Goal: Task Accomplishment & Management: Use online tool/utility

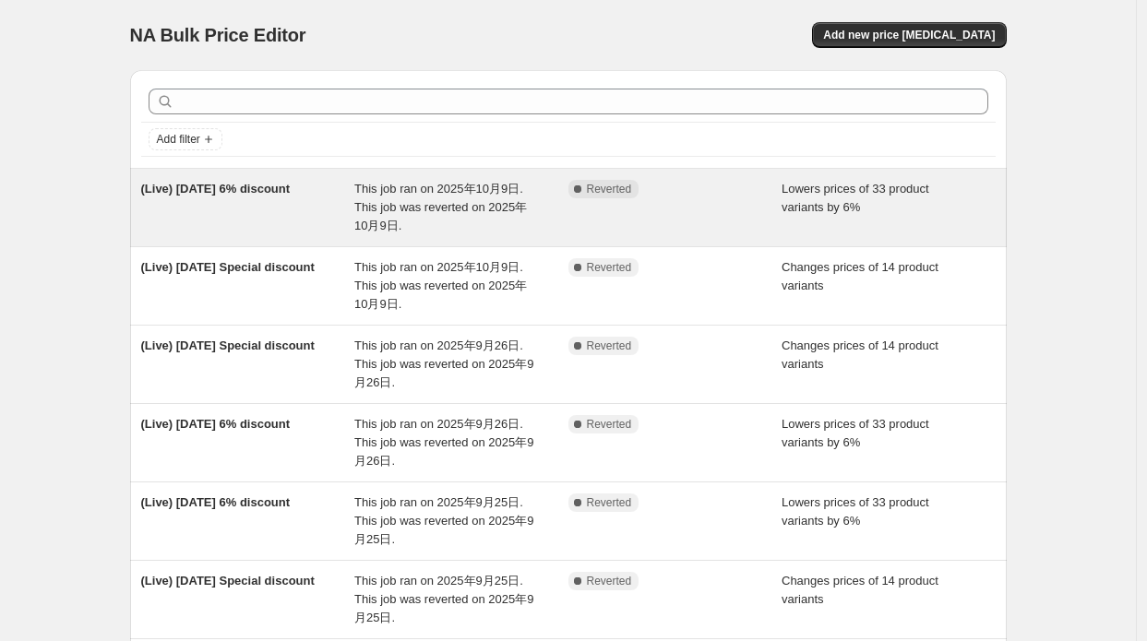
click at [299, 204] on div "(Live) [DATE] 6% discount" at bounding box center [248, 207] width 214 height 55
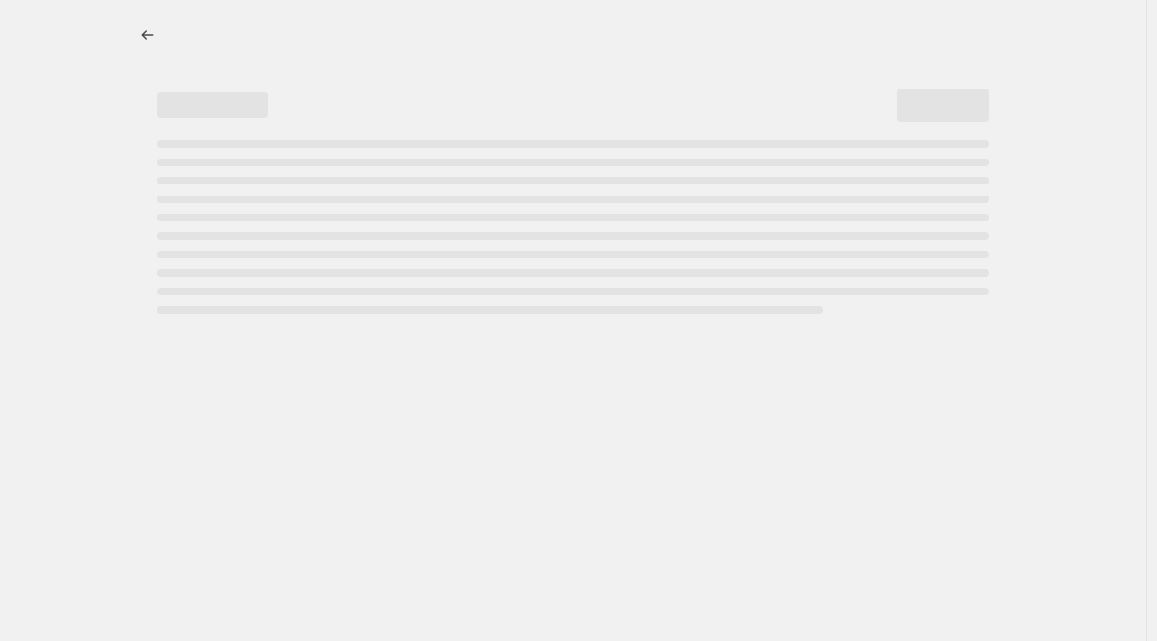
select select "percentage"
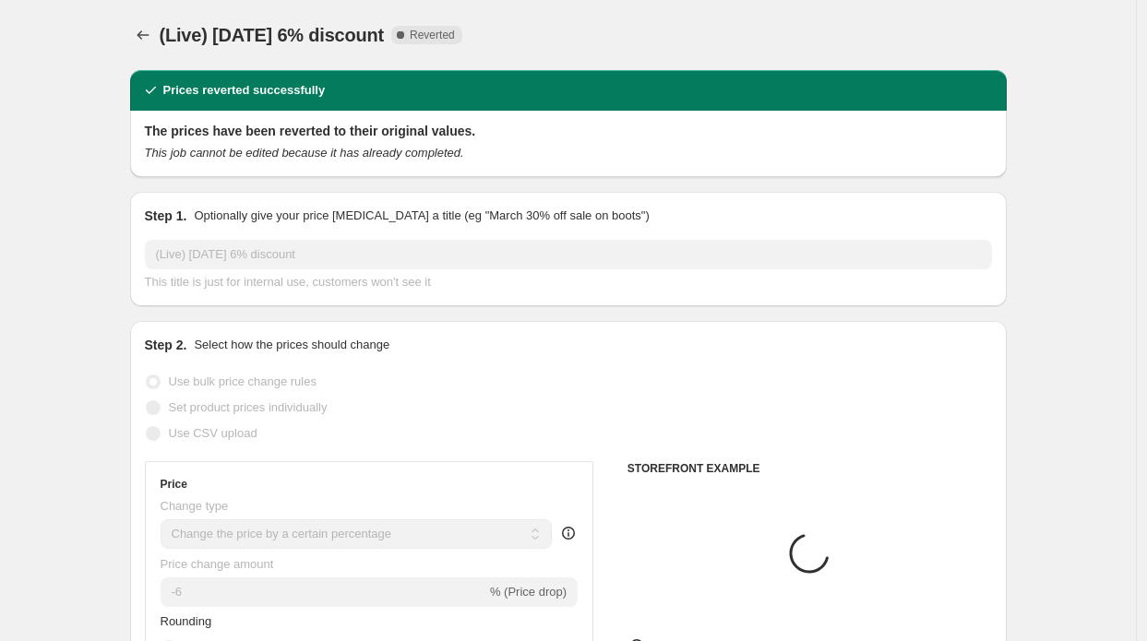
select select "collection"
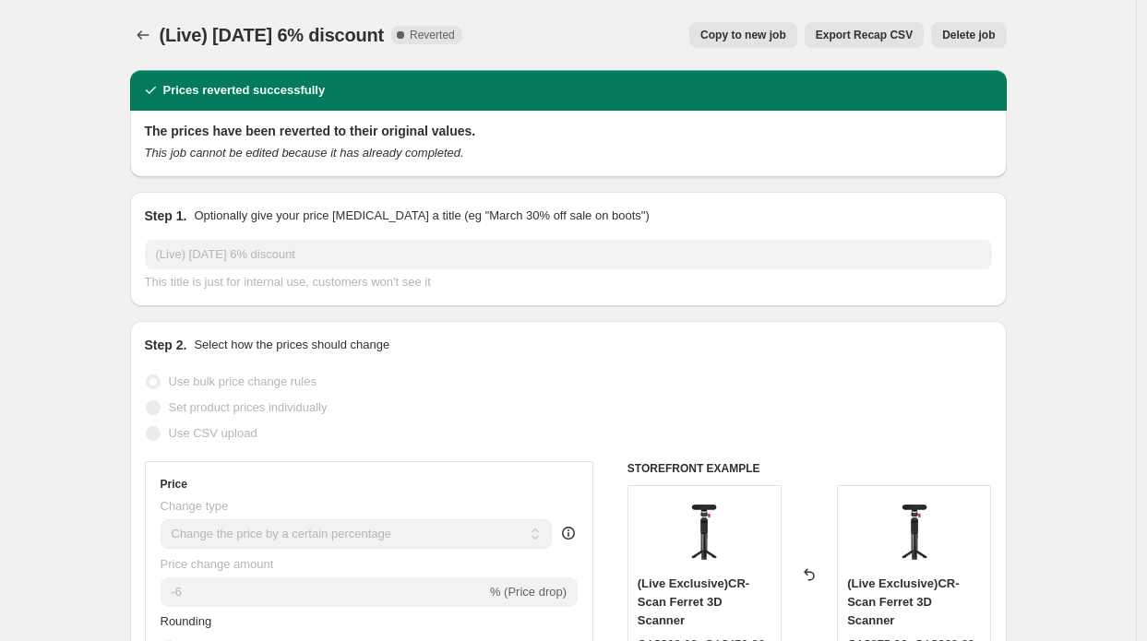
click at [765, 33] on span "Copy to new job" at bounding box center [743, 35] width 86 height 15
select select "percentage"
select select "collection"
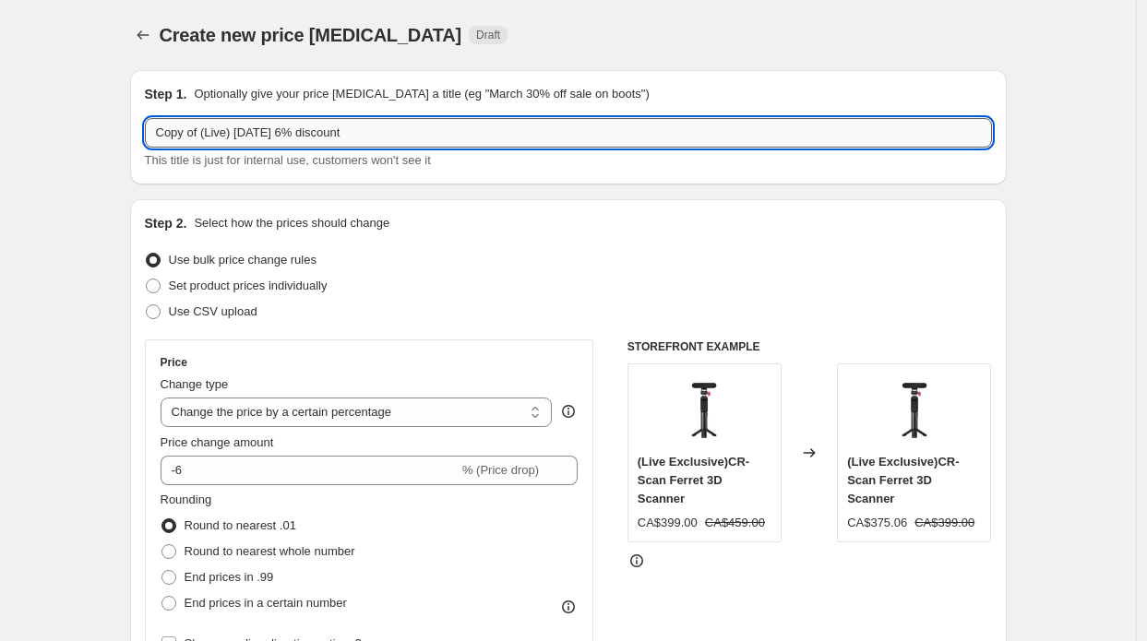
drag, startPoint x: 208, startPoint y: 124, endPoint x: 157, endPoint y: 133, distance: 51.6
click at [142, 133] on div "Step 1. Optionally give your price [MEDICAL_DATA] a title (eg "March 30% off sa…" at bounding box center [568, 127] width 877 height 114
click at [183, 128] on input "Copy of (Live) [DATE] 6% discount" at bounding box center [568, 133] width 847 height 30
drag, startPoint x: 206, startPoint y: 125, endPoint x: 96, endPoint y: 117, distance: 110.0
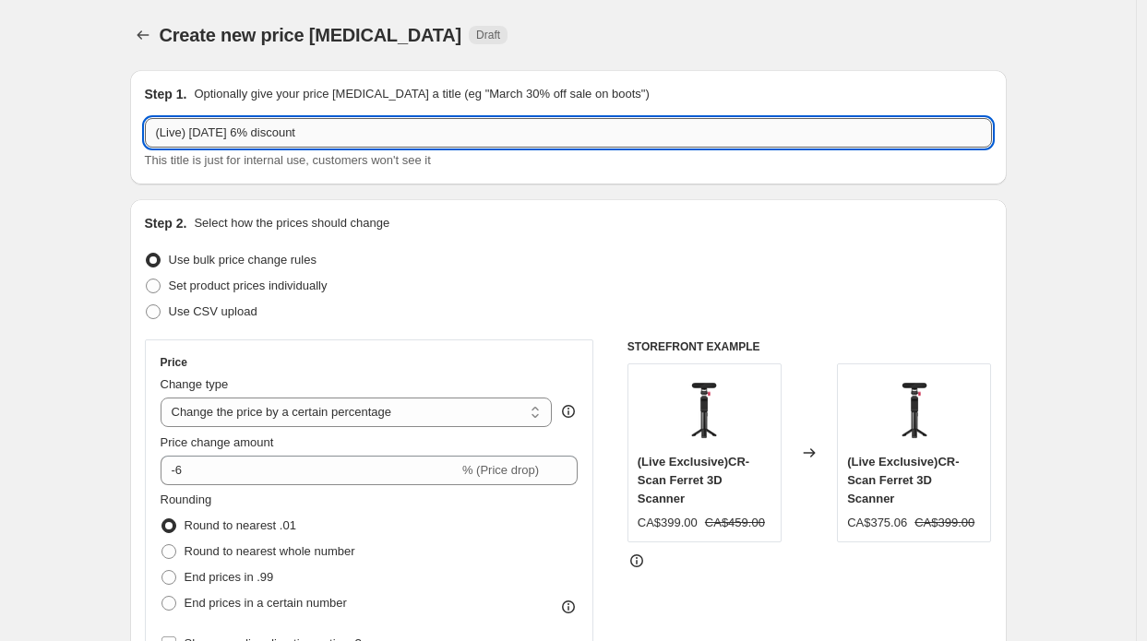
click at [212, 138] on input "(Live) [DATE] 6% discount" at bounding box center [568, 133] width 847 height 30
click at [261, 45] on span "Create new price [MEDICAL_DATA]" at bounding box center [311, 35] width 303 height 20
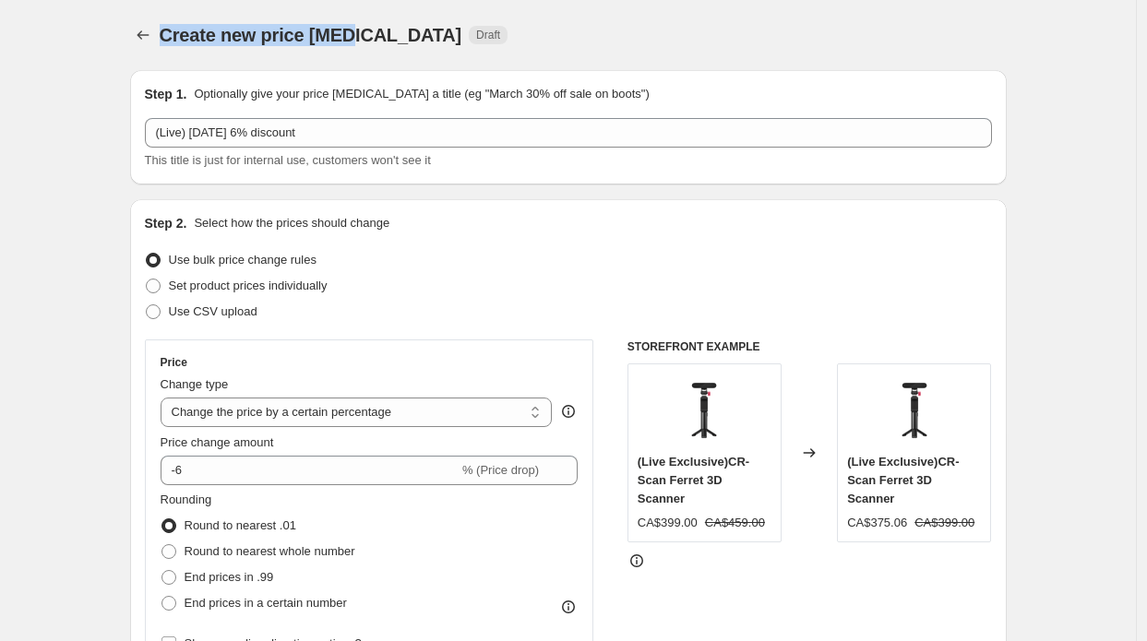
drag, startPoint x: 164, startPoint y: 40, endPoint x: 354, endPoint y: 65, distance: 191.7
click at [354, 65] on div "Create new price [MEDICAL_DATA]. This page is ready Create new price [MEDICAL_D…" at bounding box center [568, 35] width 877 height 70
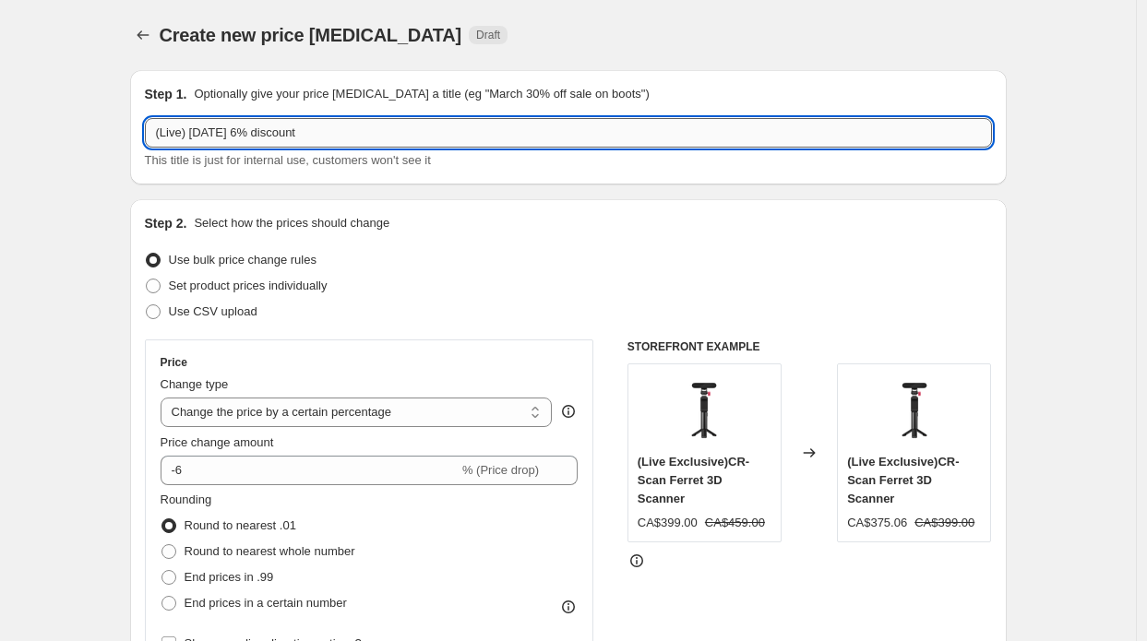
drag, startPoint x: 194, startPoint y: 141, endPoint x: 214, endPoint y: 127, distance: 24.6
click at [214, 127] on input "(Live) [DATE] 6% discount" at bounding box center [568, 133] width 847 height 30
drag, startPoint x: 214, startPoint y: 127, endPoint x: 238, endPoint y: 128, distance: 24.0
click at [238, 128] on input "(Live) [DATE] 6% discount" at bounding box center [568, 133] width 847 height 30
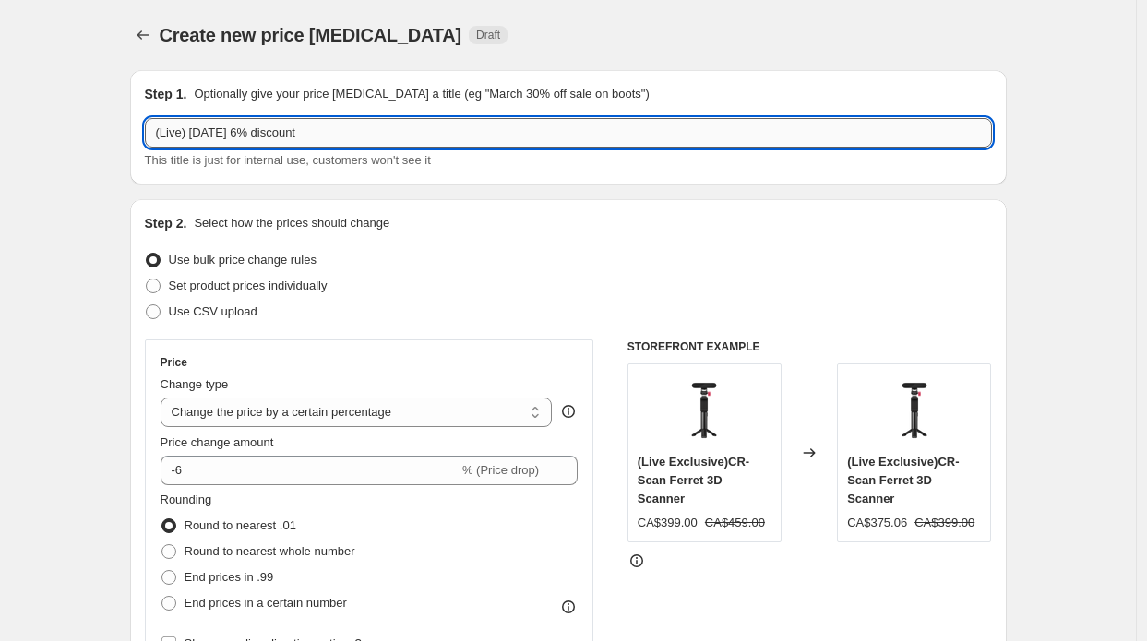
click at [238, 128] on input "(Live) [DATE] 6% discount" at bounding box center [568, 133] width 847 height 30
drag, startPoint x: 194, startPoint y: 139, endPoint x: 327, endPoint y: 136, distance: 132.9
click at [327, 136] on input "(Live) [DATE] 6% discount" at bounding box center [568, 133] width 847 height 30
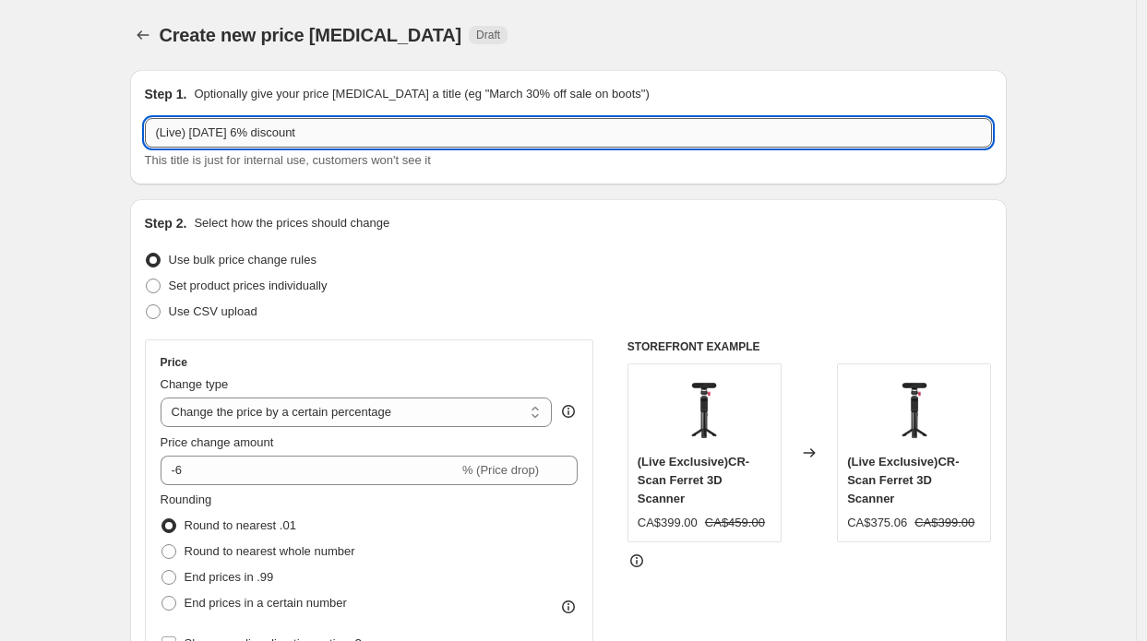
click at [218, 137] on input "(Live) [DATE] 6% discount" at bounding box center [568, 133] width 847 height 30
type input "(Live) [DATE] 6% discount"
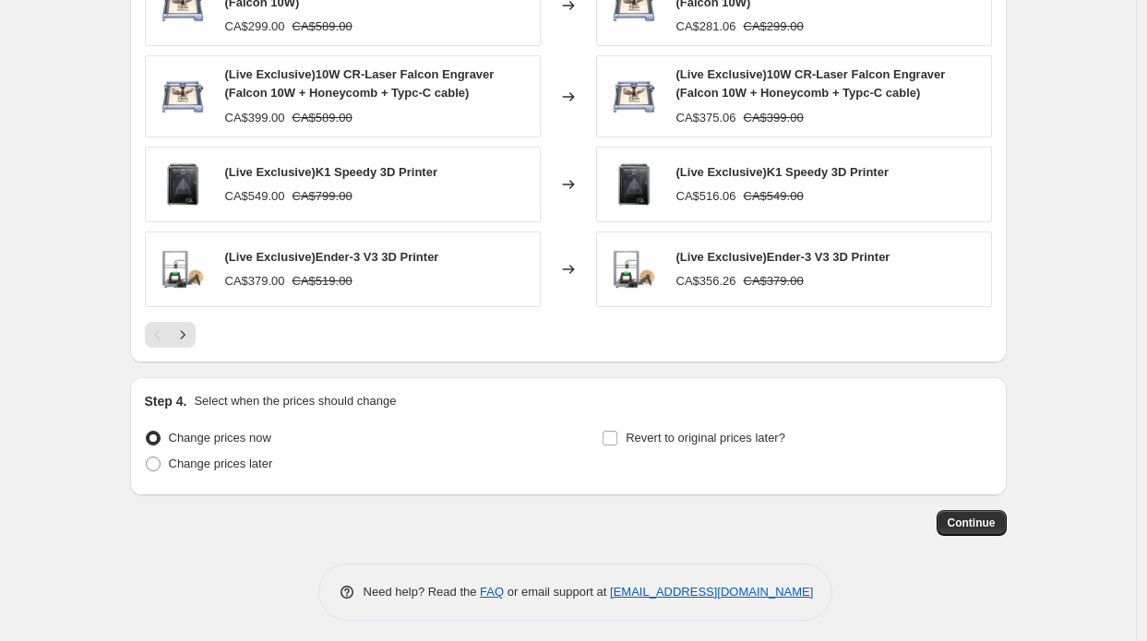
scroll to position [1417, 0]
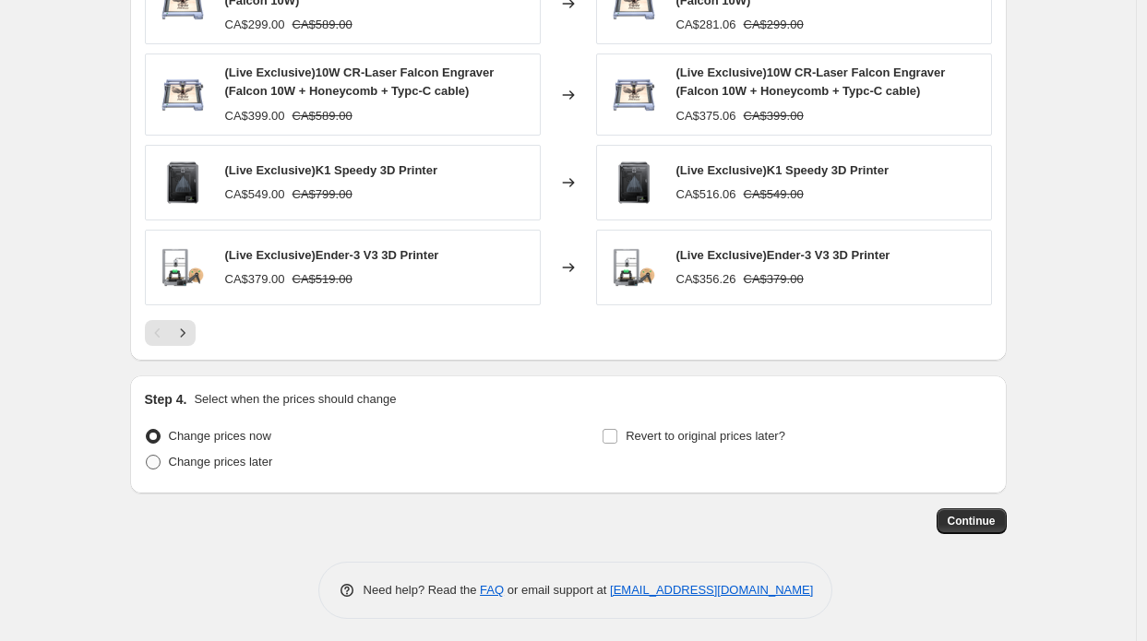
click at [213, 455] on span "Change prices later" at bounding box center [221, 462] width 104 height 14
click at [147, 455] on input "Change prices later" at bounding box center [146, 455] width 1 height 1
radio input "true"
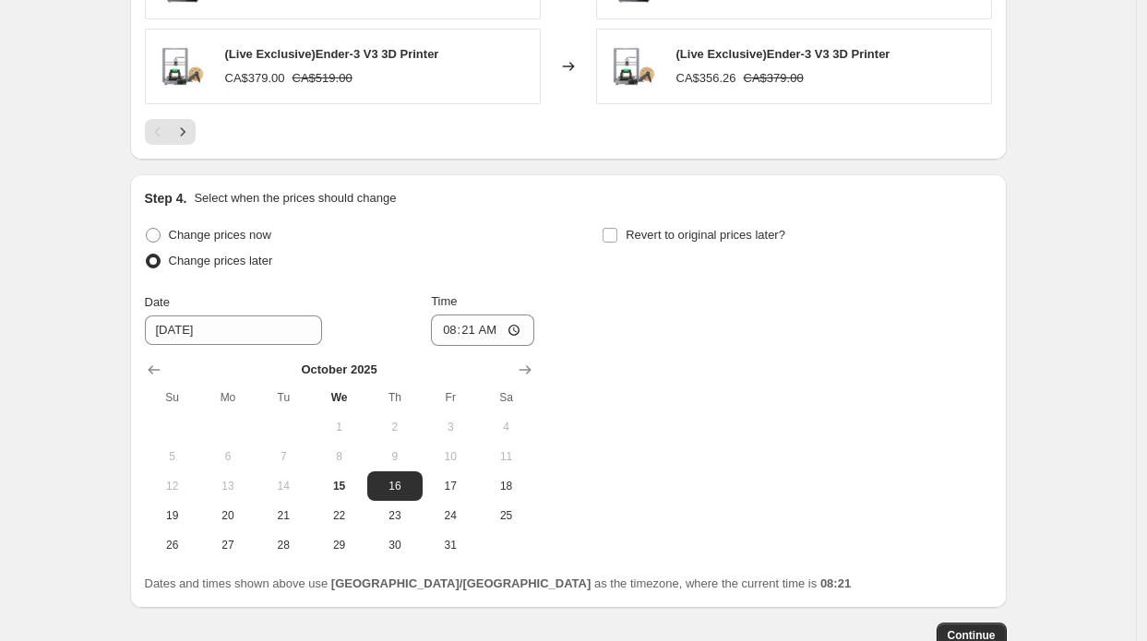
scroll to position [1694, 0]
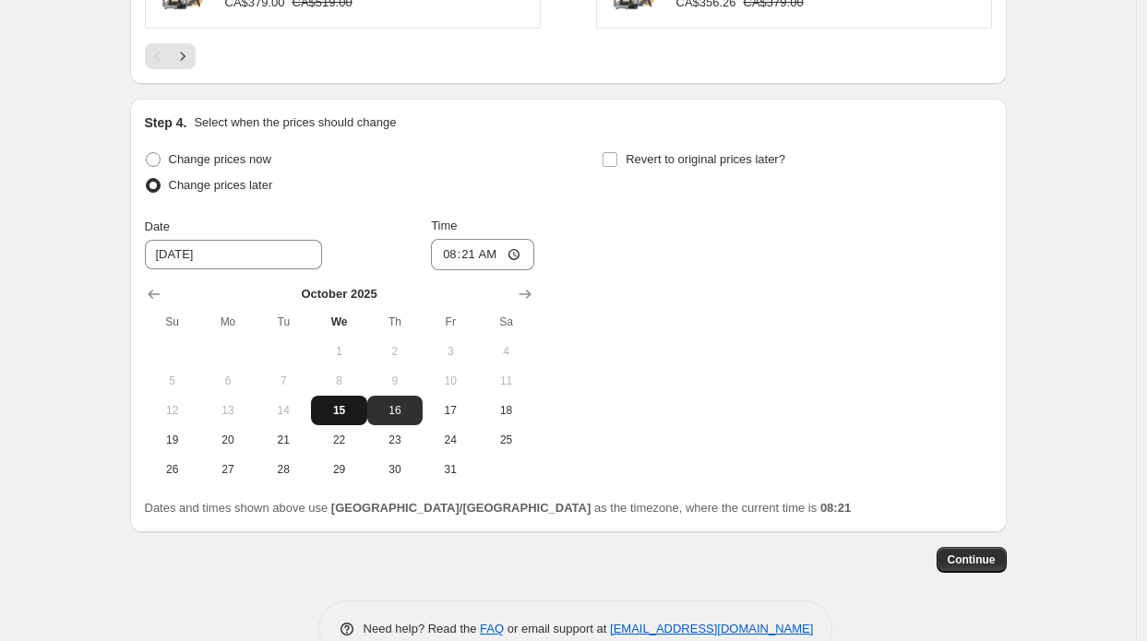
click at [366, 397] on button "15" at bounding box center [338, 411] width 55 height 30
click at [388, 396] on button "16" at bounding box center [394, 411] width 55 height 30
drag, startPoint x: 336, startPoint y: 398, endPoint x: 349, endPoint y: 395, distance: 13.2
click at [336, 398] on button "15" at bounding box center [338, 411] width 55 height 30
type input "[DATE]"
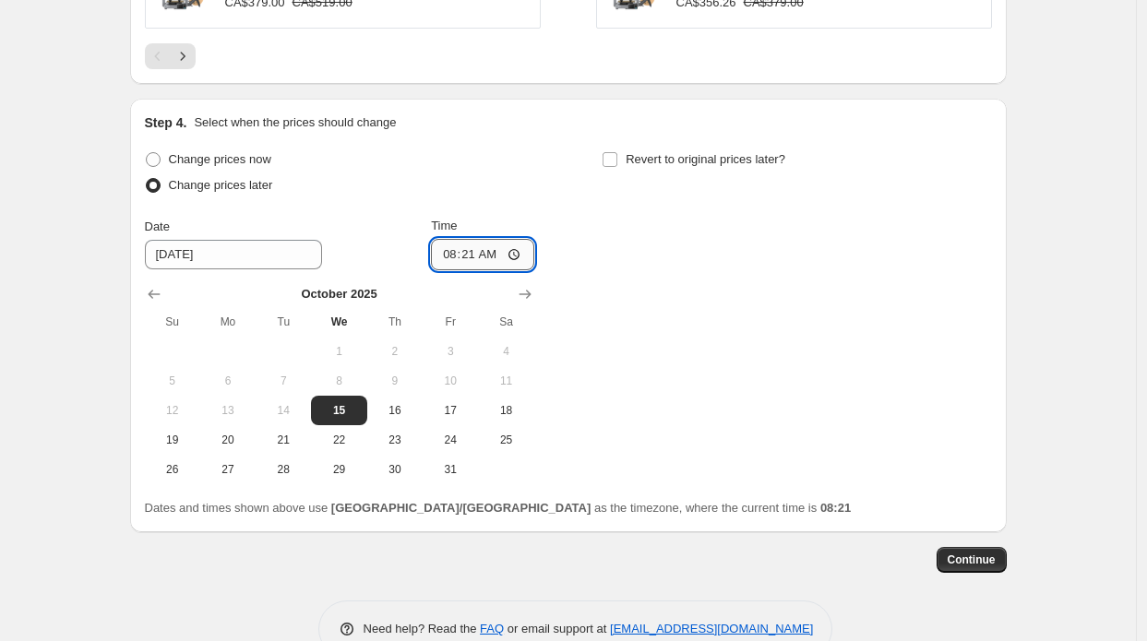
click at [500, 244] on input "08:21" at bounding box center [482, 254] width 103 height 31
click at [638, 230] on div "Change prices now Change prices later Date [DATE] Time 08:[DATE] Mo Tu We Th Fr…" at bounding box center [568, 316] width 847 height 338
click at [231, 155] on span "Change prices now" at bounding box center [220, 159] width 102 height 14
click at [147, 153] on input "Change prices now" at bounding box center [146, 152] width 1 height 1
radio input "true"
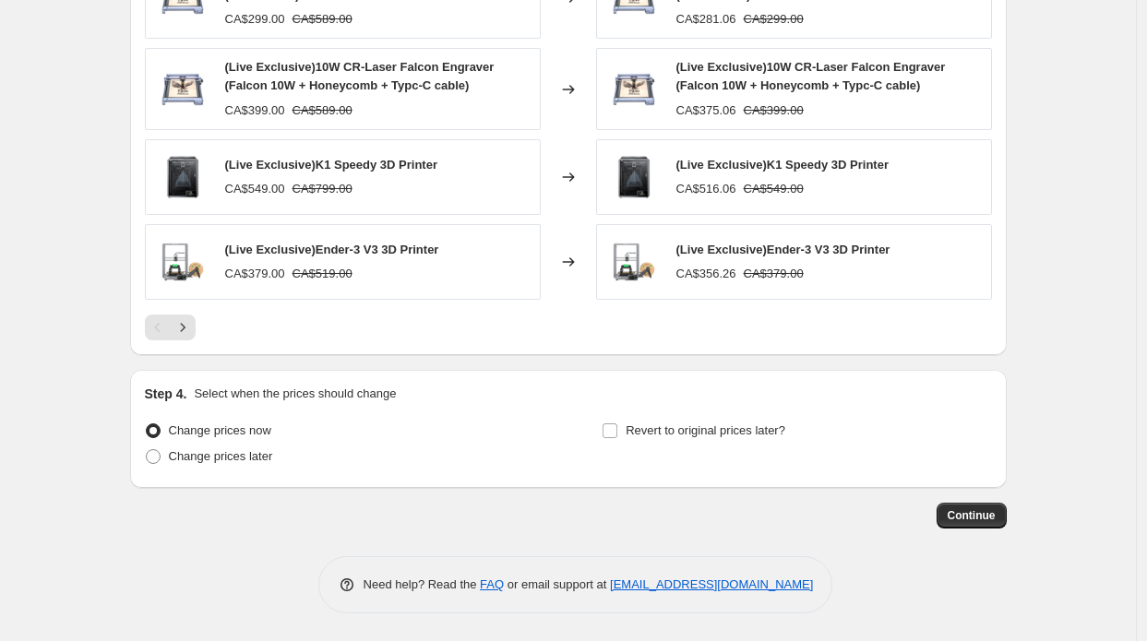
scroll to position [1417, 0]
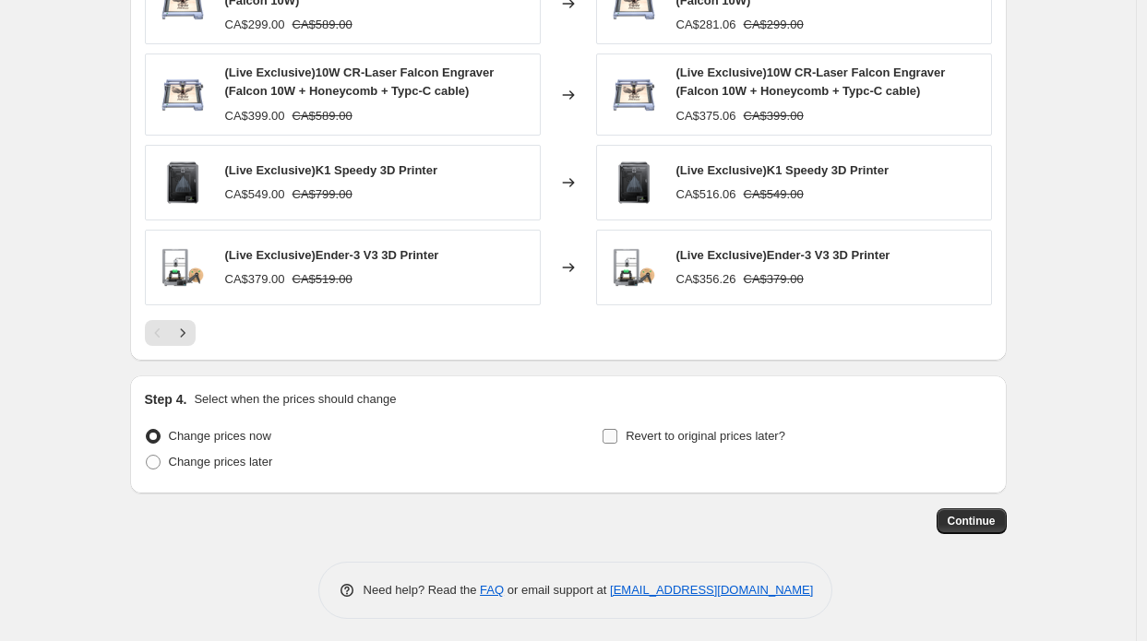
click at [700, 431] on span "Revert to original prices later?" at bounding box center [706, 436] width 160 height 14
click at [617, 431] on input "Revert to original prices later?" at bounding box center [610, 436] width 15 height 15
checkbox input "true"
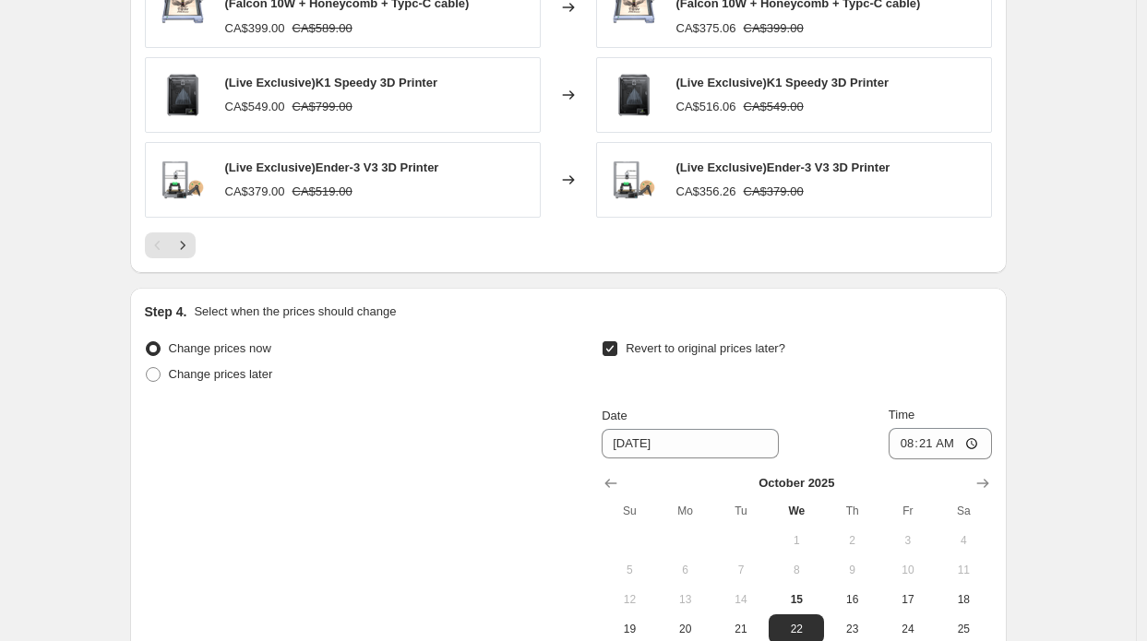
scroll to position [1694, 0]
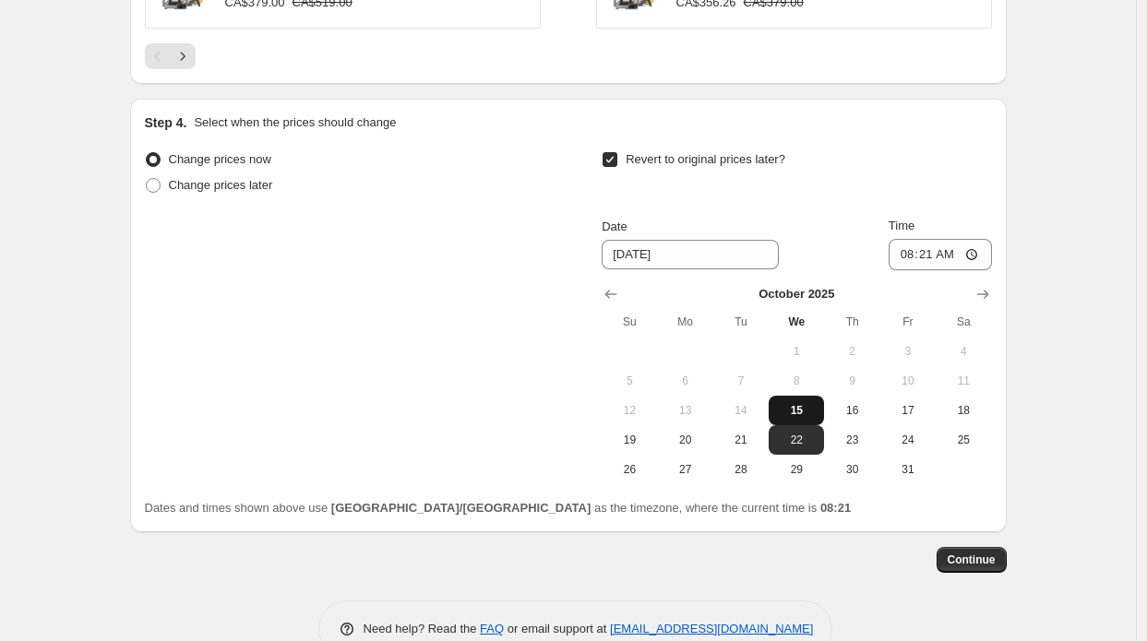
click at [808, 405] on span "15" at bounding box center [796, 410] width 41 height 15
type input "[DATE]"
click at [937, 256] on input "08:21" at bounding box center [940, 254] width 103 height 31
type input "12:45"
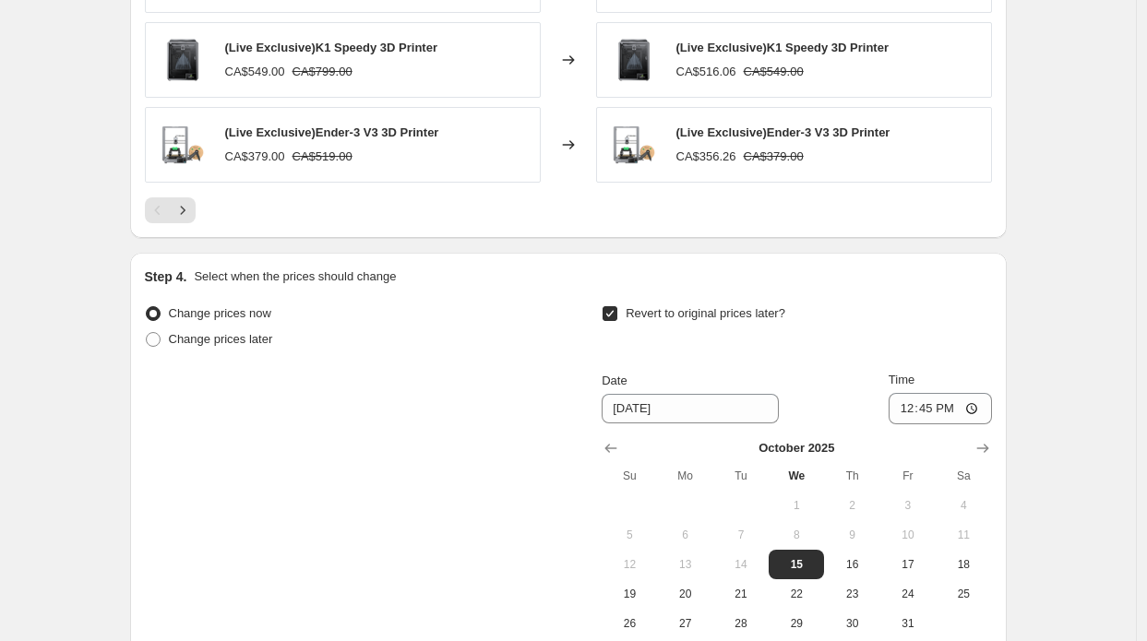
scroll to position [1733, 0]
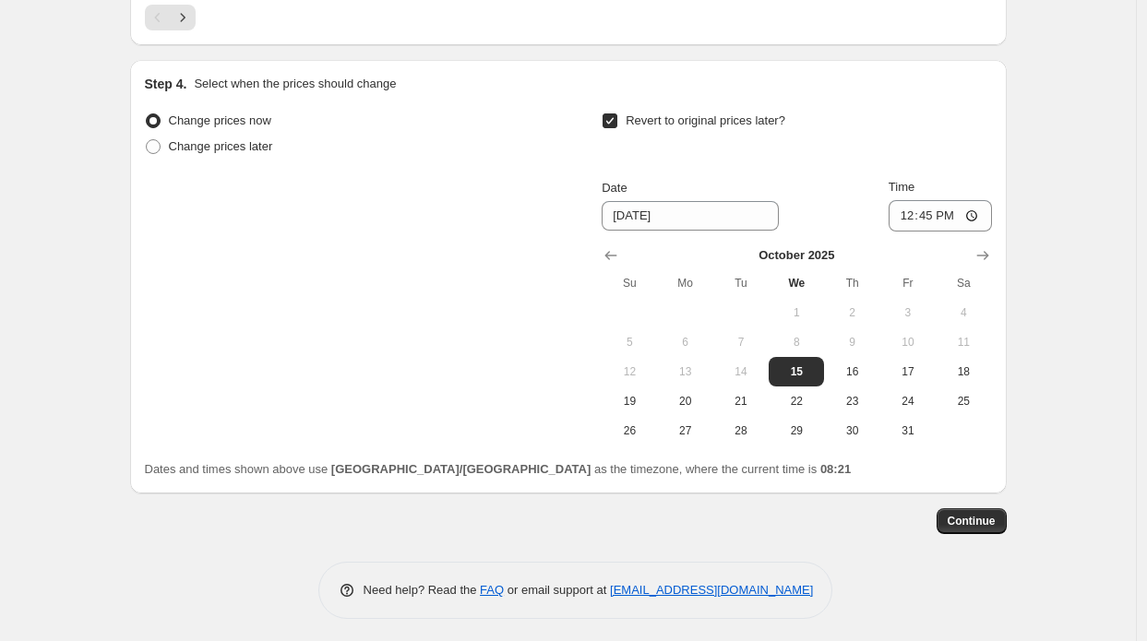
click at [981, 514] on span "Continue" at bounding box center [972, 521] width 48 height 15
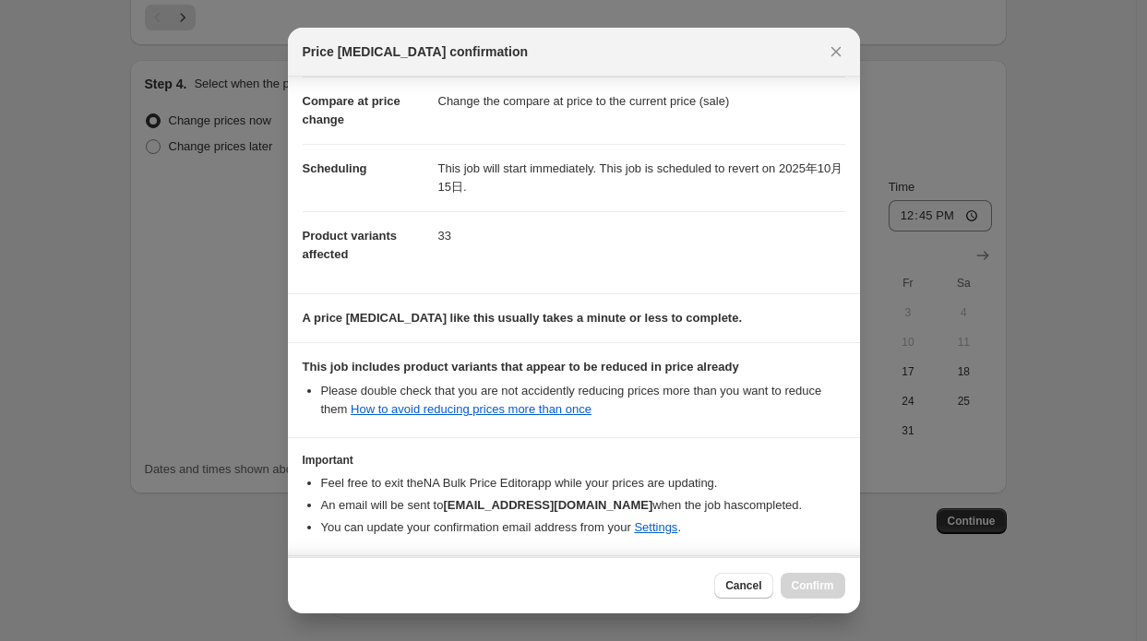
scroll to position [150, 0]
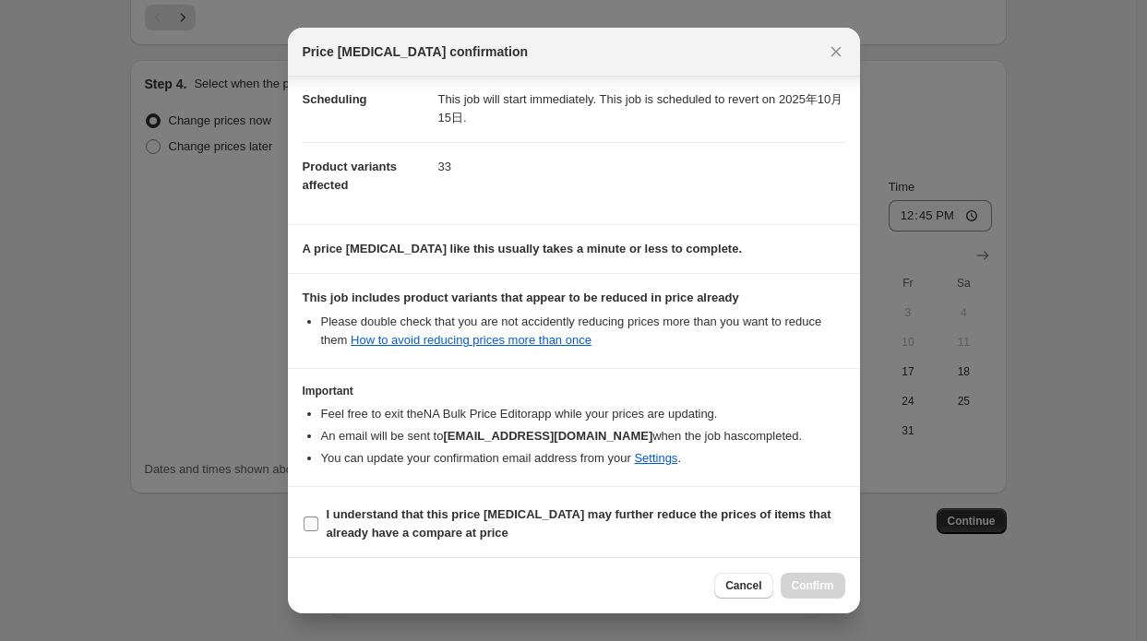
click at [725, 509] on b "I understand that this price [MEDICAL_DATA] may further reduce the prices of it…" at bounding box center [579, 523] width 505 height 32
click at [318, 517] on input "I understand that this price [MEDICAL_DATA] may further reduce the prices of it…" at bounding box center [311, 524] width 15 height 15
checkbox input "true"
click at [812, 574] on button "Confirm" at bounding box center [813, 586] width 65 height 26
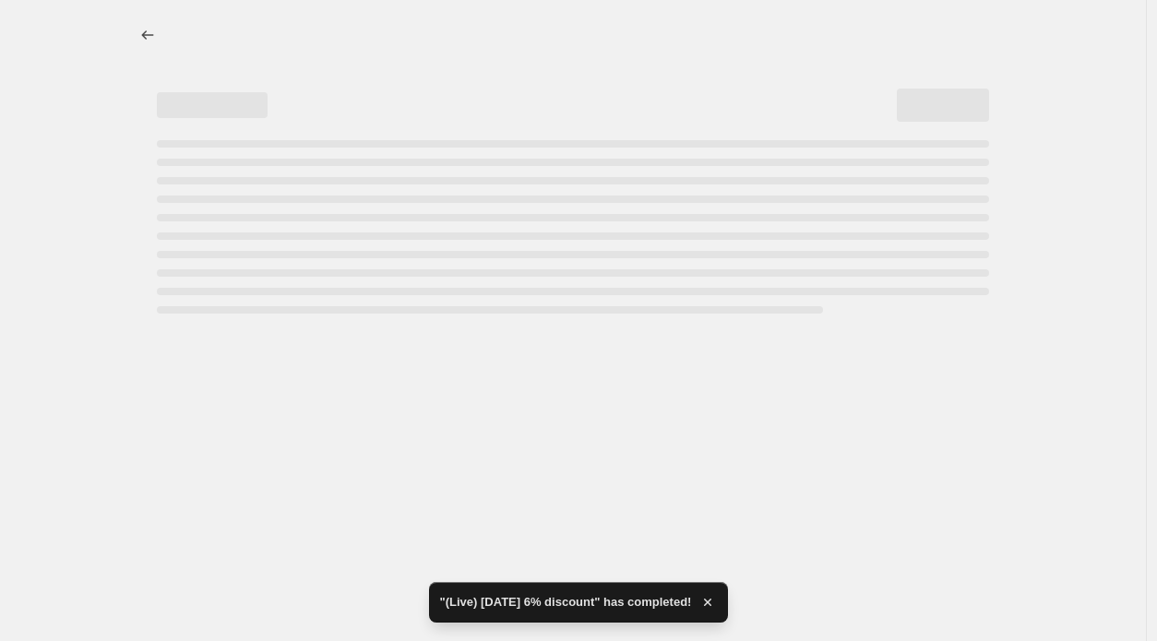
select select "percentage"
select select "collection"
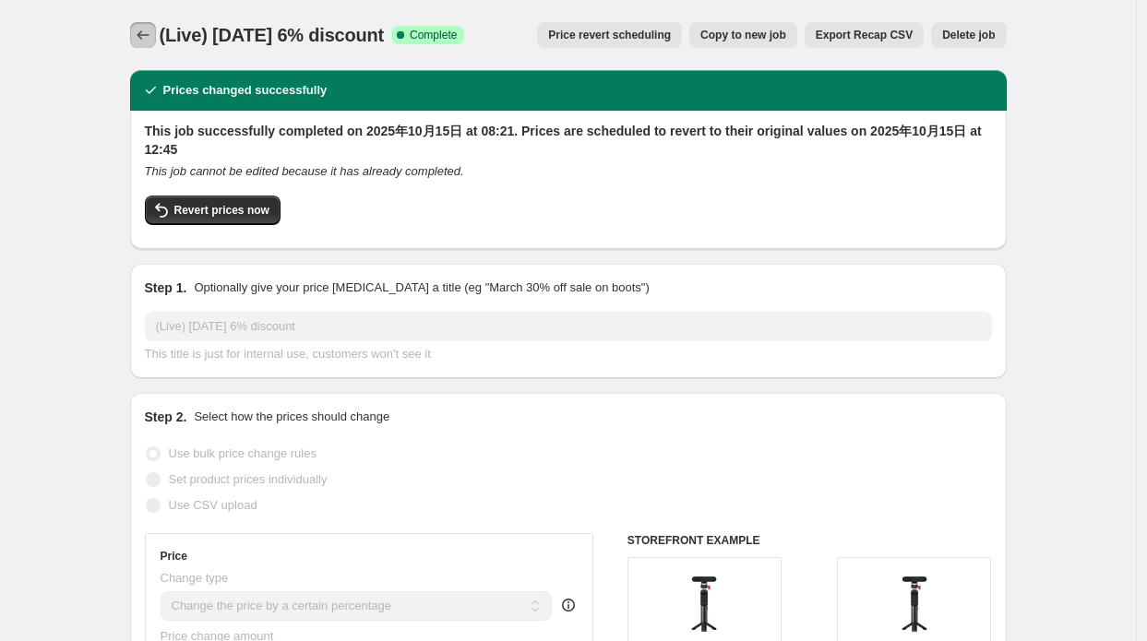
click at [149, 42] on icon "Price change jobs" at bounding box center [143, 35] width 18 height 18
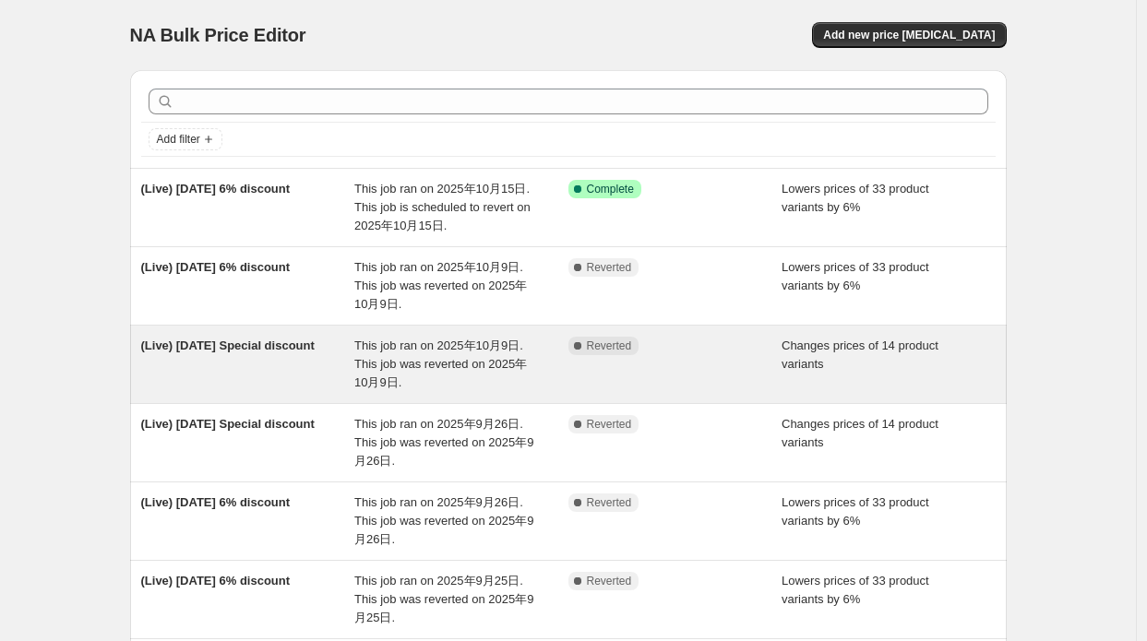
click at [317, 351] on div "(Live) [DATE] Special discount" at bounding box center [248, 364] width 214 height 55
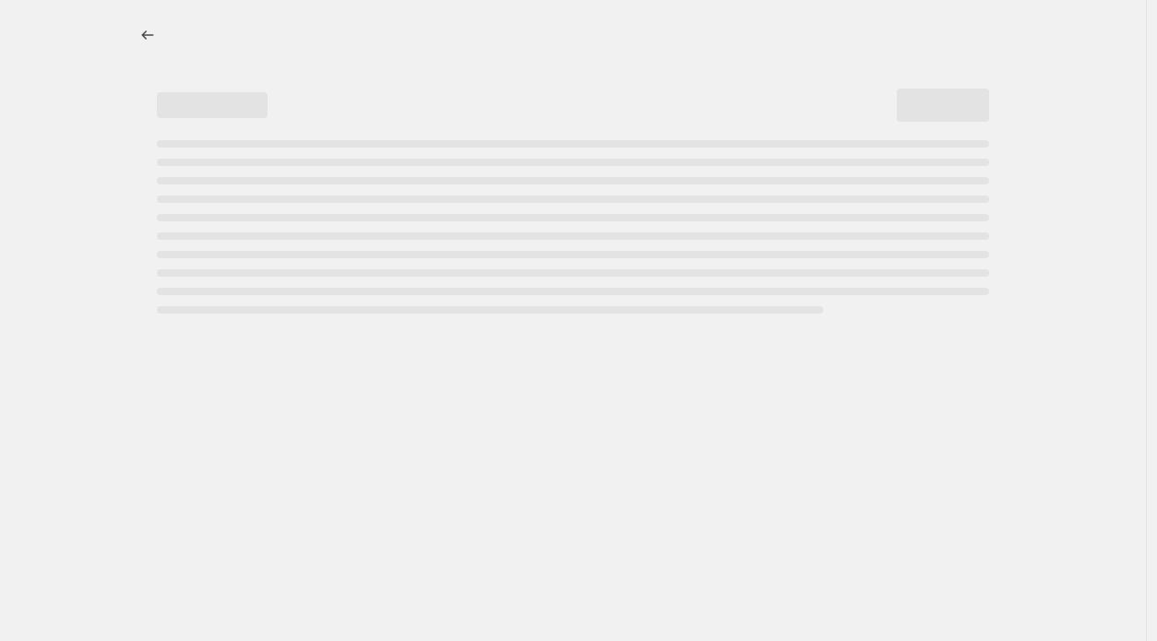
select select "collection"
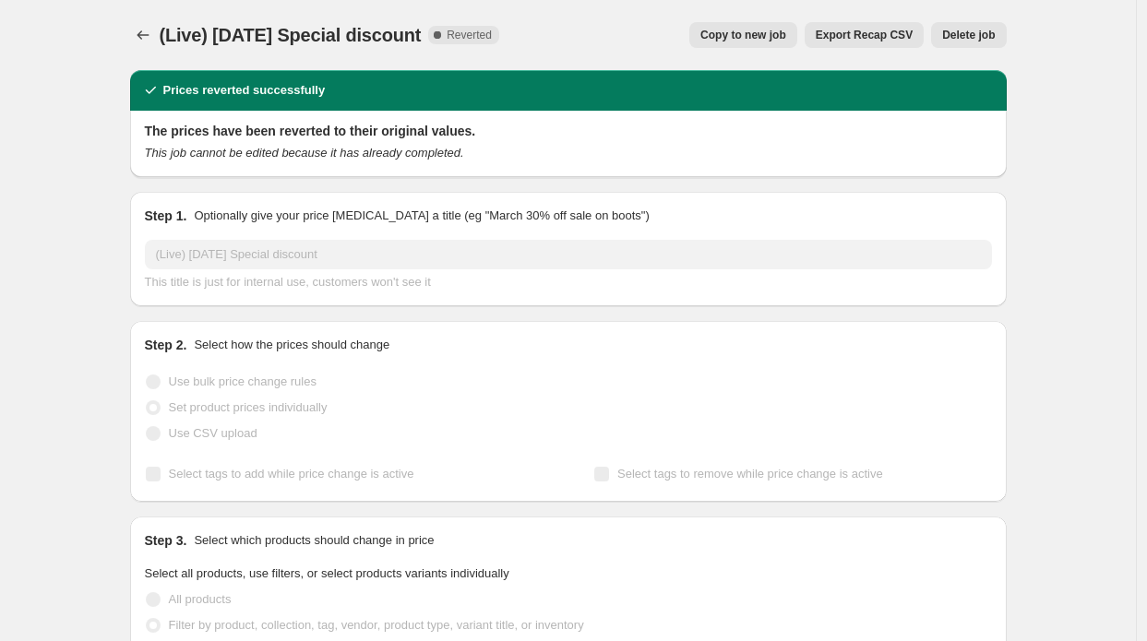
click at [774, 37] on span "Copy to new job" at bounding box center [743, 35] width 86 height 15
select select "collection"
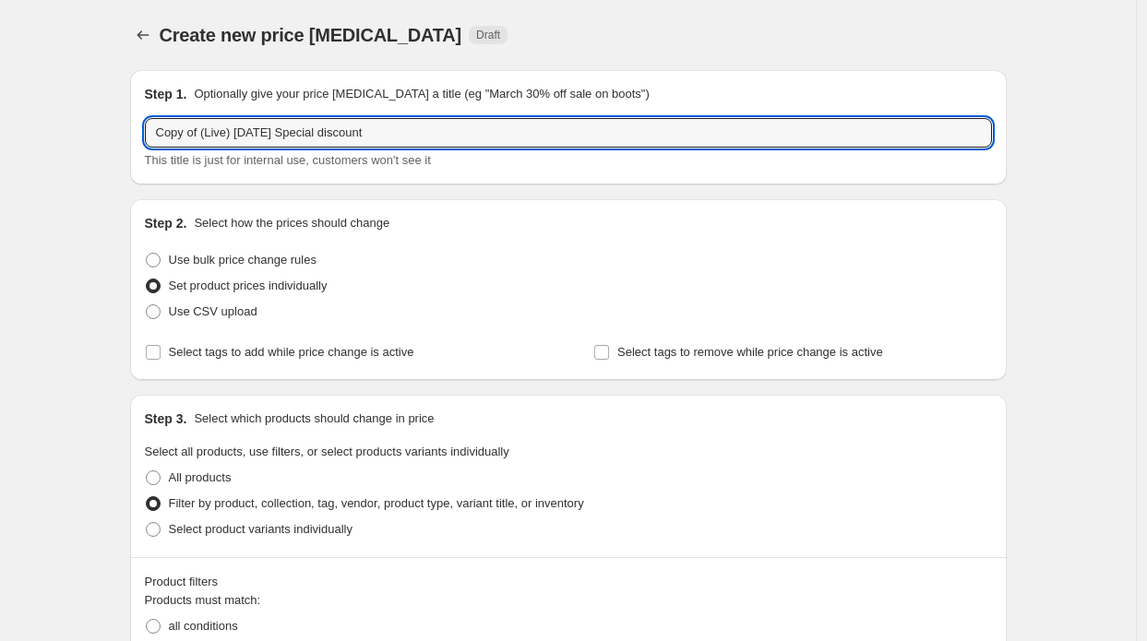
drag, startPoint x: 205, startPoint y: 132, endPoint x: 133, endPoint y: 123, distance: 72.6
click at [212, 134] on input "(Live) [DATE] Special discount" at bounding box center [568, 133] width 847 height 30
type input "(Live) [DATE] Special discount"
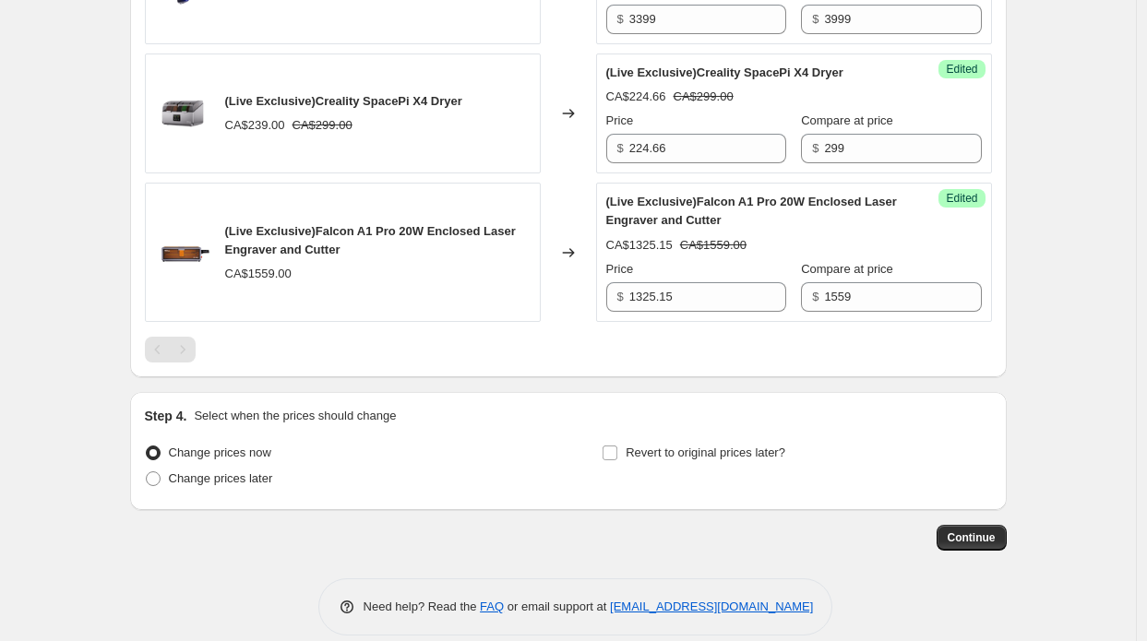
scroll to position [2660, 0]
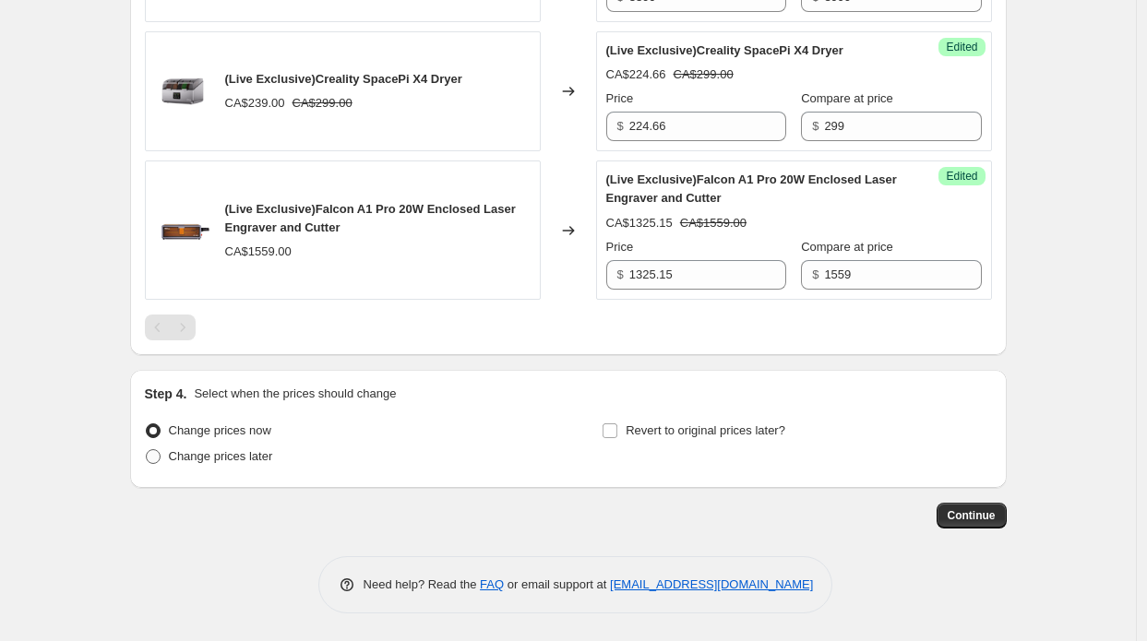
click at [216, 451] on span "Change prices later" at bounding box center [221, 456] width 104 height 14
click at [147, 450] on input "Change prices later" at bounding box center [146, 449] width 1 height 1
radio input "true"
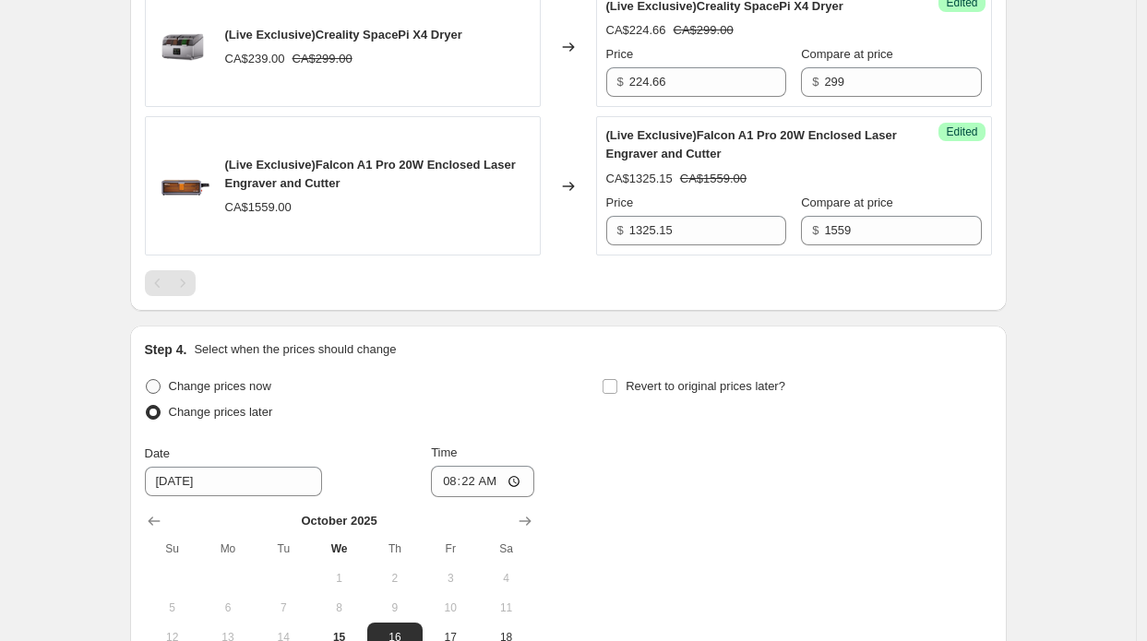
click at [265, 393] on span "Change prices now" at bounding box center [220, 386] width 102 height 14
click at [147, 380] on input "Change prices now" at bounding box center [146, 379] width 1 height 1
radio input "true"
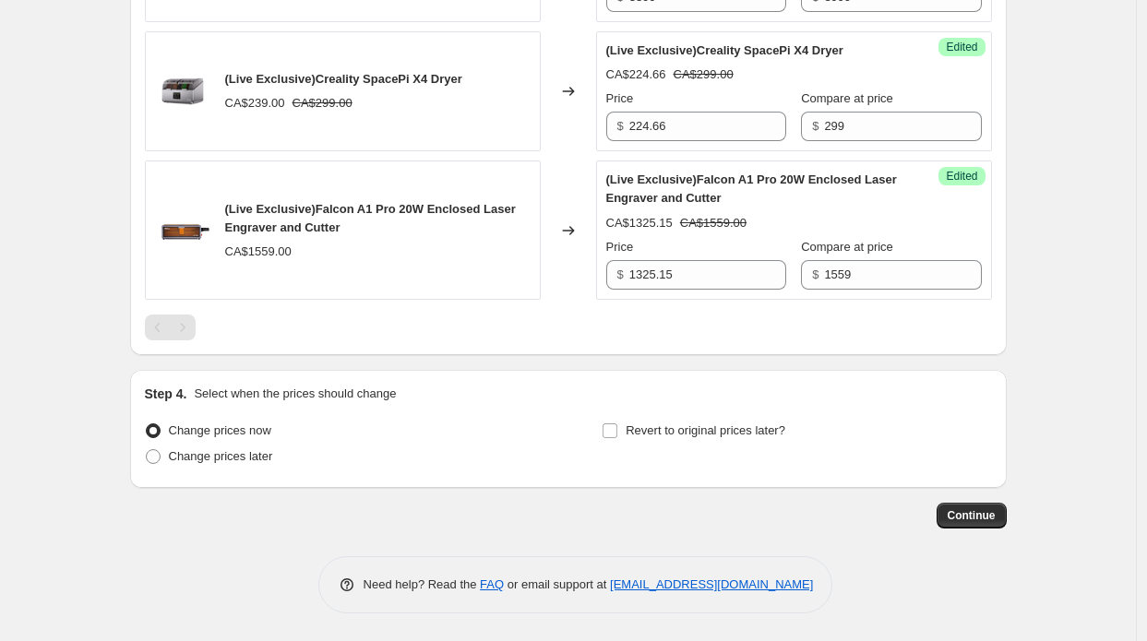
click at [721, 411] on div "Step 4. Select when the prices should change Change prices now Change prices la…" at bounding box center [568, 429] width 847 height 89
click at [703, 435] on span "Revert to original prices later?" at bounding box center [706, 431] width 160 height 14
drag, startPoint x: 648, startPoint y: 455, endPoint x: 647, endPoint y: 436, distance: 18.5
click at [648, 455] on div "Revert to original prices later?" at bounding box center [796, 445] width 389 height 55
click at [647, 432] on span "Revert to original prices later?" at bounding box center [706, 431] width 160 height 14
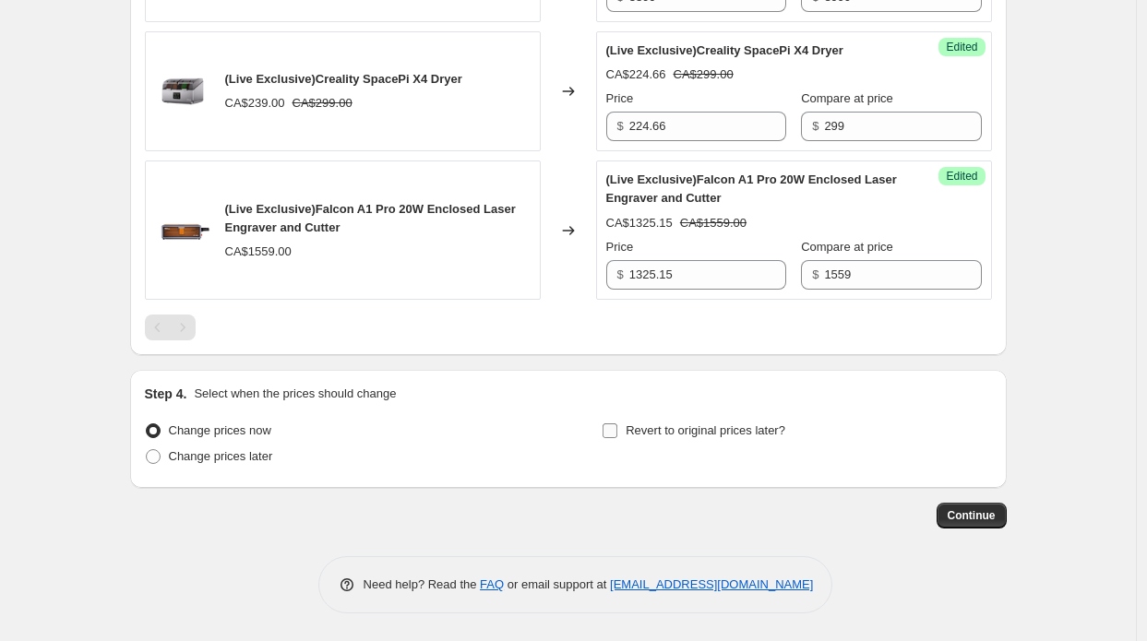
click at [617, 432] on input "Revert to original prices later?" at bounding box center [610, 431] width 15 height 15
checkbox input "true"
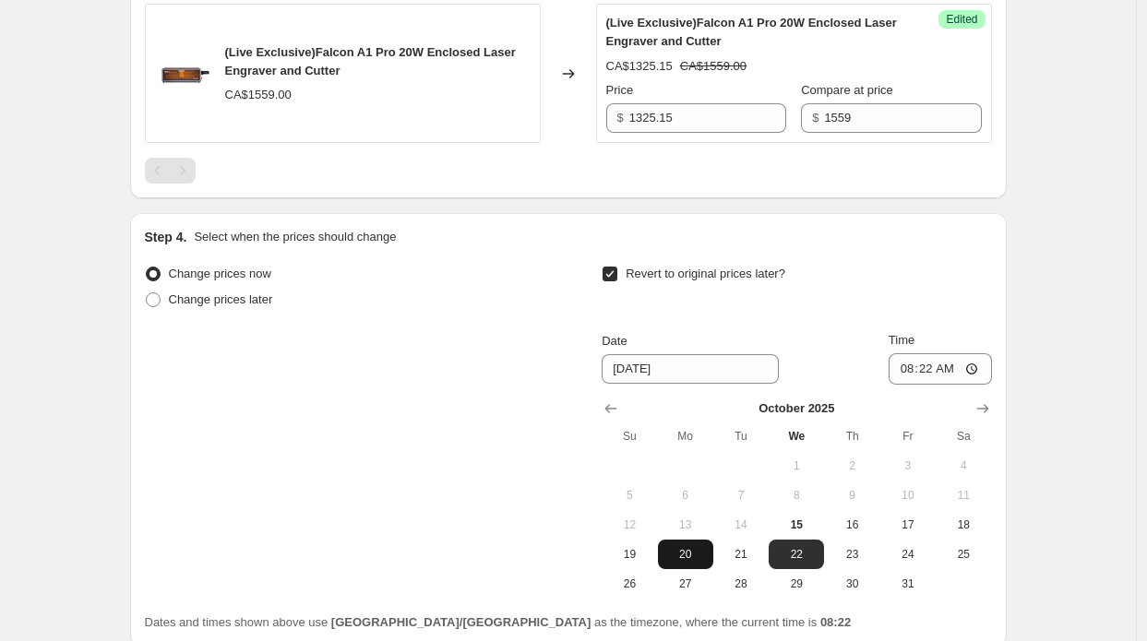
scroll to position [2845, 0]
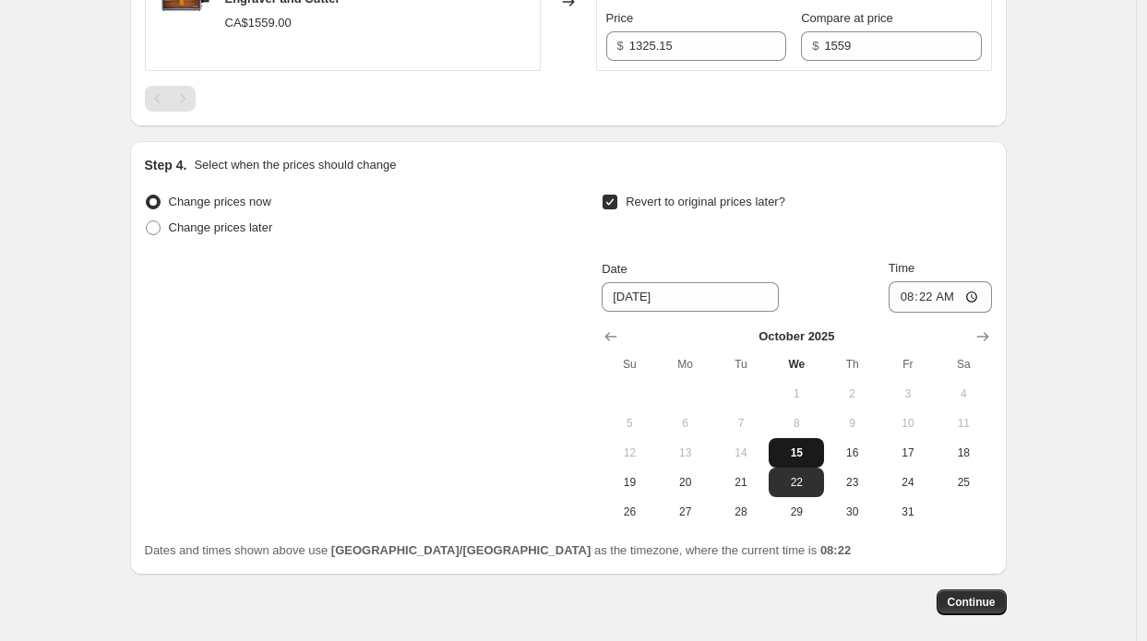
click at [801, 460] on span "15" at bounding box center [796, 453] width 41 height 15
type input "[DATE]"
click at [938, 313] on input "08:22" at bounding box center [940, 296] width 103 height 31
type input "09:22"
type input "12:45"
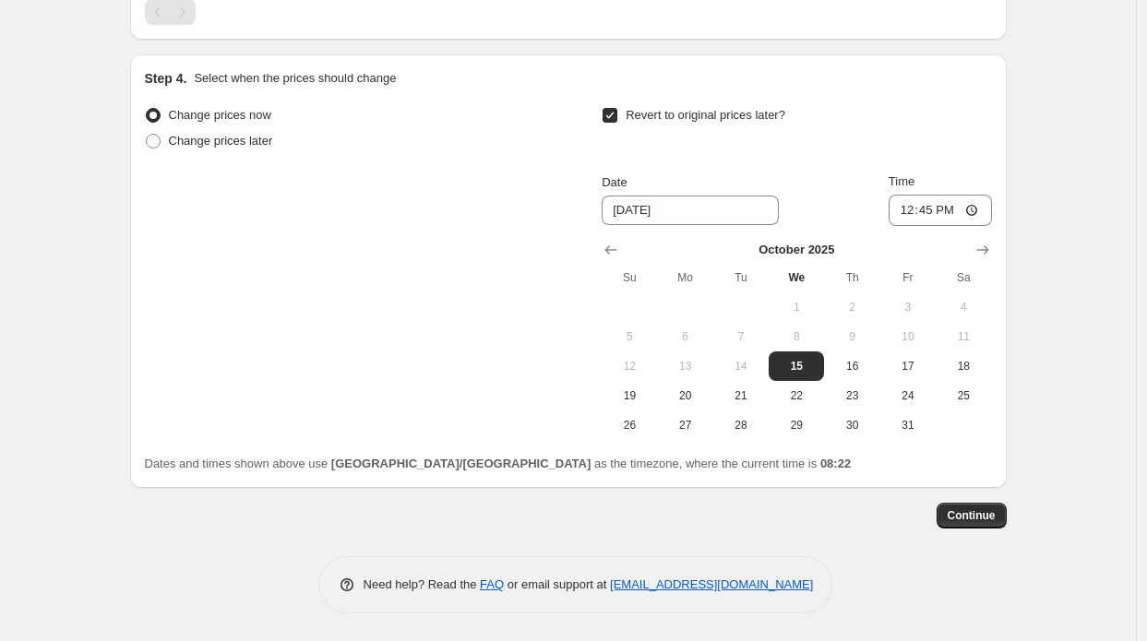
scroll to position [2976, 0]
click at [972, 519] on span "Continue" at bounding box center [972, 515] width 48 height 15
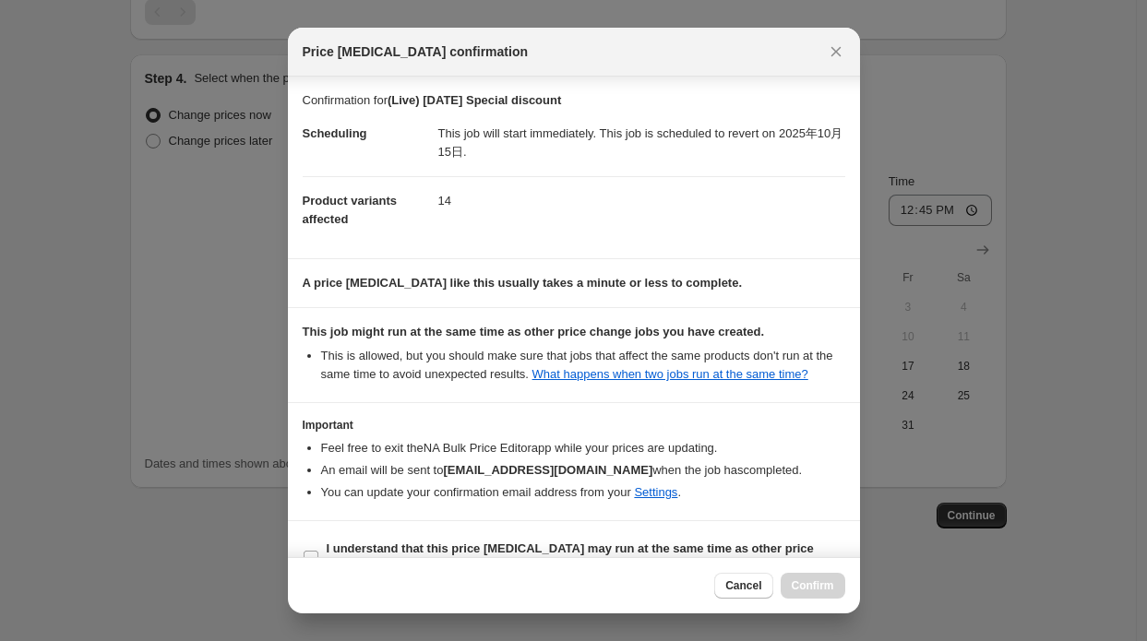
scroll to position [35, 0]
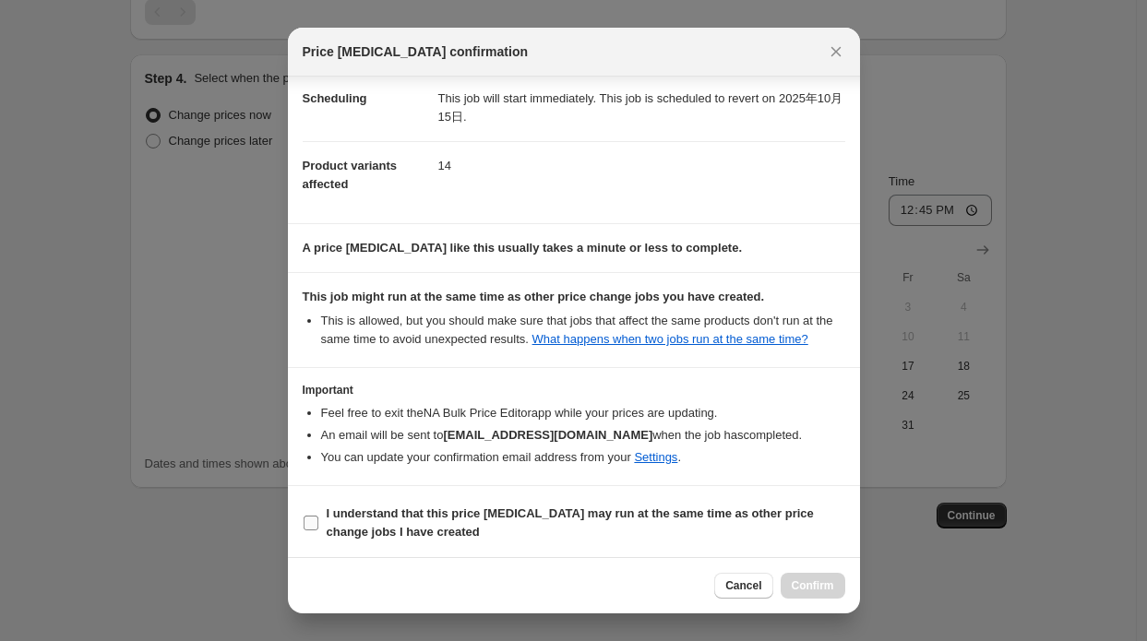
click at [747, 507] on b "I understand that this price [MEDICAL_DATA] may run at the same time as other p…" at bounding box center [570, 523] width 487 height 32
click at [318, 516] on input "I understand that this price [MEDICAL_DATA] may run at the same time as other p…" at bounding box center [311, 523] width 15 height 15
checkbox input "true"
click at [825, 577] on button "Confirm" at bounding box center [813, 586] width 65 height 26
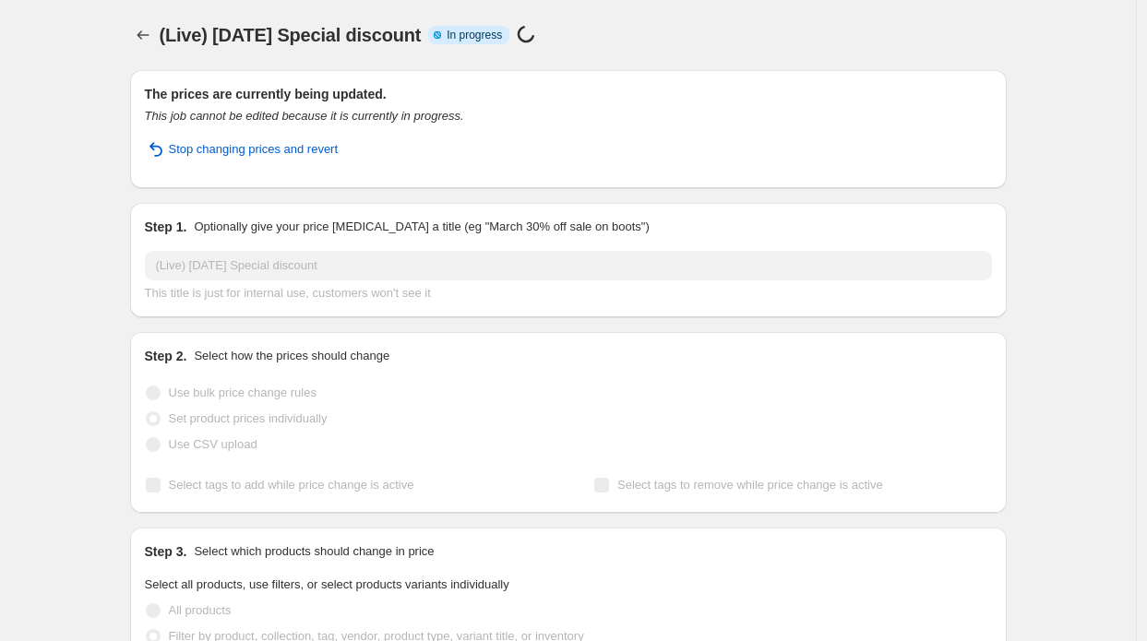
select select "collection"
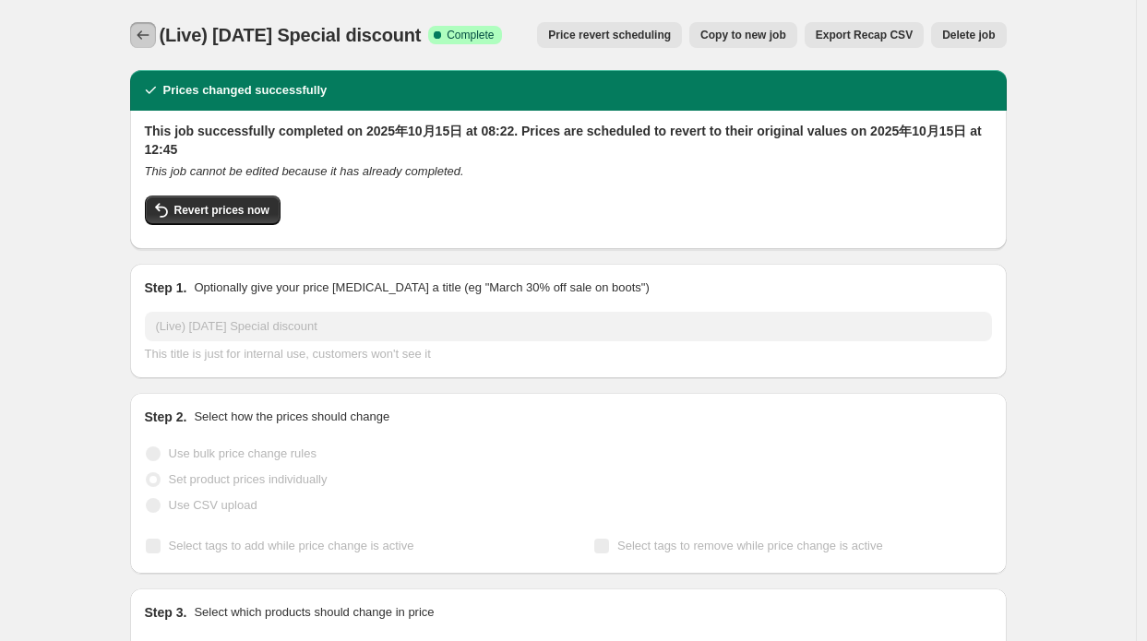
click at [151, 40] on icon "Price change jobs" at bounding box center [143, 35] width 18 height 18
